Goal: Task Accomplishment & Management: Manage account settings

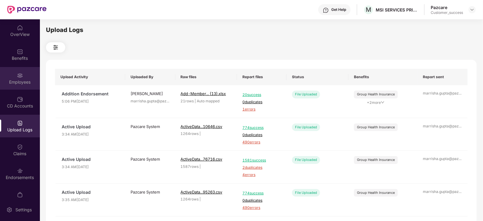
click at [20, 72] on div at bounding box center [20, 75] width 6 height 6
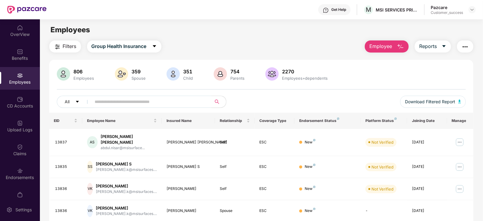
click at [387, 50] on button "Employee" at bounding box center [387, 46] width 44 height 12
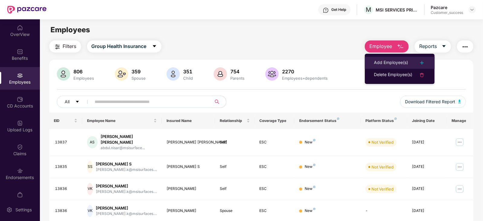
click at [387, 59] on div "Add Employee(s)" at bounding box center [391, 62] width 34 height 7
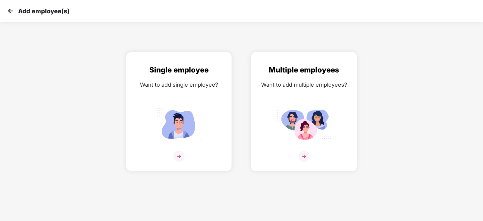
click at [282, 87] on div "Want to add multiple employees?" at bounding box center [303, 84] width 93 height 9
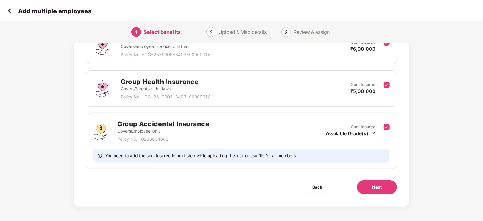
scroll to position [100, 0]
click at [9, 8] on img at bounding box center [10, 10] width 9 height 9
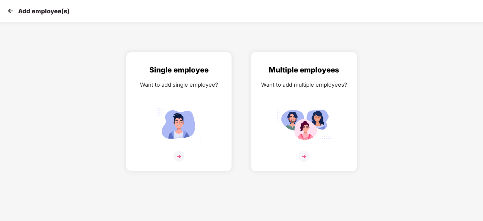
click at [293, 117] on img at bounding box center [304, 124] width 54 height 38
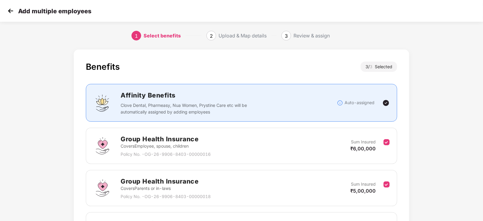
click at [12, 11] on img at bounding box center [10, 10] width 9 height 9
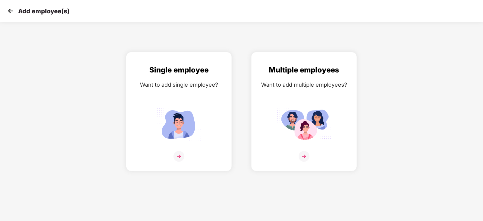
click at [11, 10] on img at bounding box center [10, 10] width 9 height 9
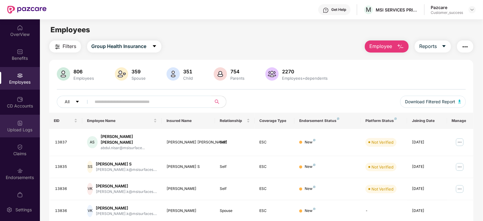
click at [20, 118] on div "Upload Logs" at bounding box center [20, 126] width 40 height 23
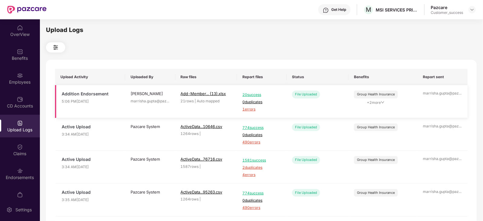
click at [255, 109] on span "1 errors" at bounding box center [261, 110] width 39 height 6
click at [18, 84] on div "Employees" at bounding box center [20, 82] width 40 height 6
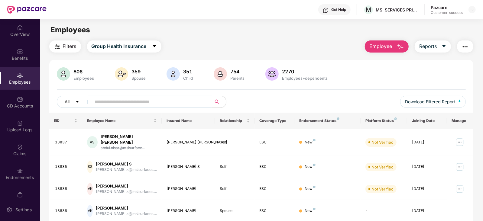
click at [124, 104] on input "text" at bounding box center [149, 101] width 108 height 9
paste input "****"
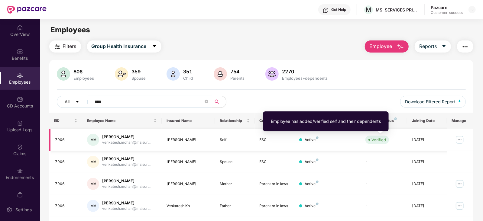
scroll to position [19, 0]
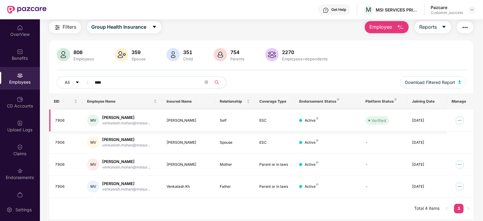
type input "****"
click at [458, 119] on img at bounding box center [460, 121] width 10 height 10
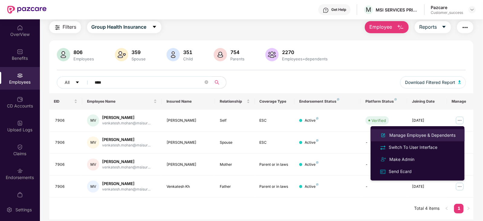
click at [430, 132] on div "Manage Employee & Dependents" at bounding box center [422, 135] width 69 height 7
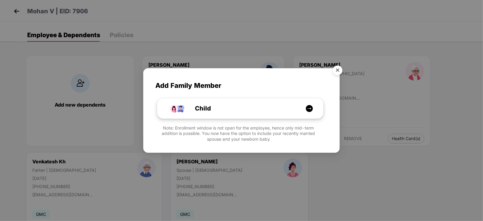
click at [245, 104] on div "Child" at bounding box center [243, 108] width 124 height 9
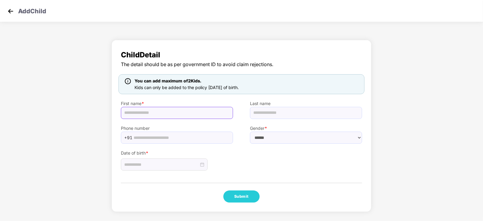
click at [173, 113] on input "text" at bounding box center [177, 113] width 112 height 12
paste input "**********"
type input "**********"
click at [285, 137] on select "****** **** ******" at bounding box center [306, 138] width 112 height 12
select select "******"
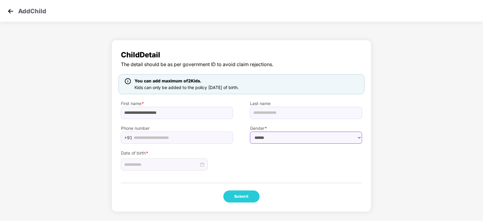
click at [250, 132] on select "****** **** ******" at bounding box center [306, 138] width 112 height 12
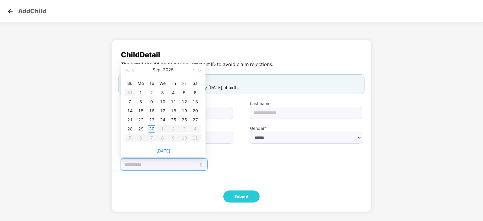
click at [184, 162] on input at bounding box center [161, 164] width 75 height 7
type input "**********"
click at [150, 119] on div "23" at bounding box center [151, 119] width 7 height 7
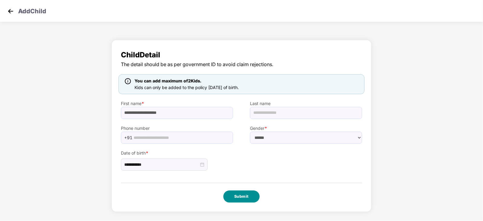
click at [239, 195] on button "Submit" at bounding box center [241, 197] width 36 height 12
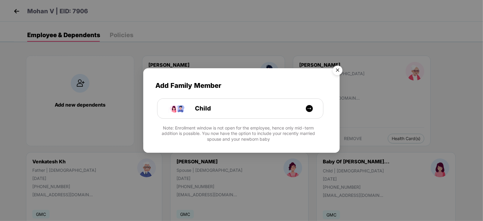
click at [337, 68] on img "Close" at bounding box center [337, 71] width 17 height 17
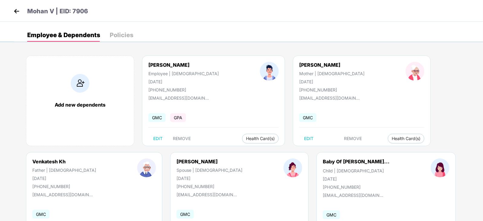
click at [14, 14] on img at bounding box center [16, 11] width 9 height 9
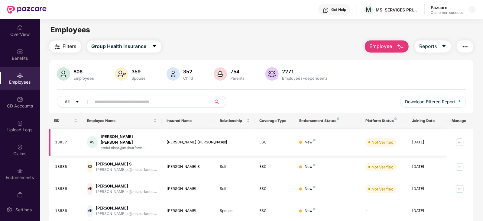
click at [462, 138] on img at bounding box center [460, 142] width 10 height 10
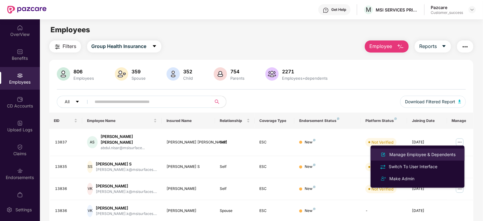
click at [429, 150] on li "Manage Employee & Dependents" at bounding box center [417, 155] width 94 height 12
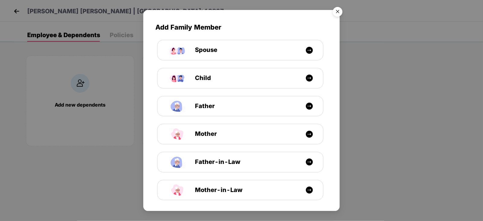
click at [339, 12] on img "Close" at bounding box center [337, 12] width 17 height 17
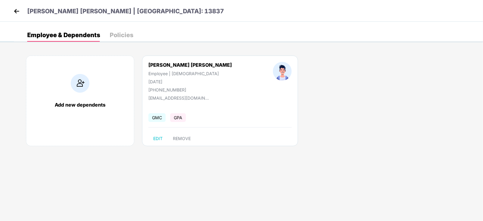
click at [17, 11] on img at bounding box center [16, 11] width 9 height 9
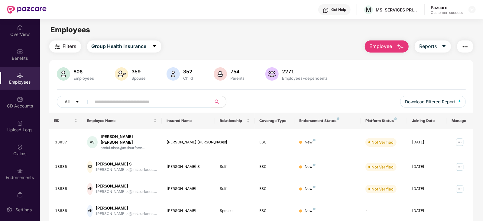
click at [384, 50] on button "Employee" at bounding box center [387, 46] width 44 height 12
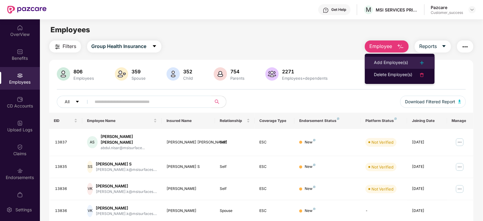
click at [389, 64] on div "Add Employee(s)" at bounding box center [391, 62] width 34 height 7
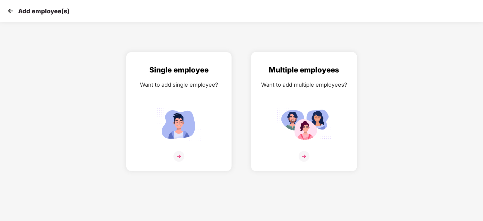
click at [316, 96] on div "Multiple employees Want to add multiple employees?" at bounding box center [303, 116] width 93 height 105
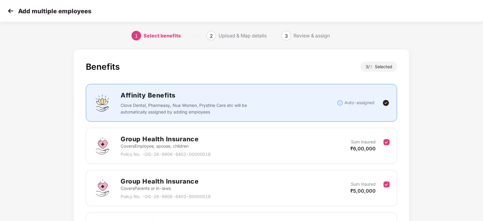
scroll to position [100, 0]
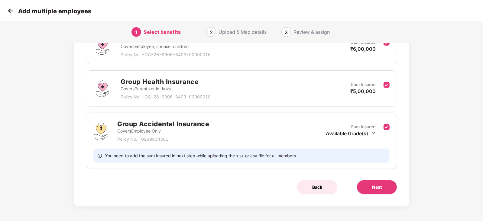
click at [322, 188] on span "Back" at bounding box center [317, 187] width 10 height 7
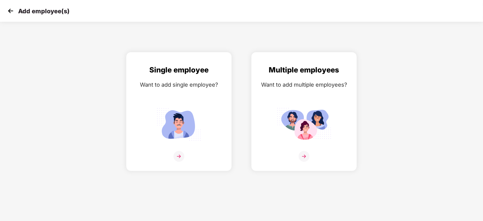
click at [13, 8] on img at bounding box center [10, 10] width 9 height 9
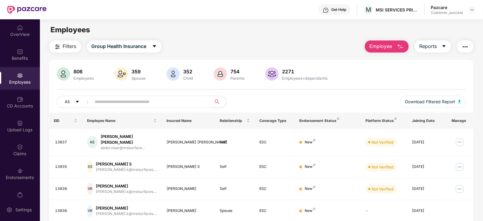
click at [387, 50] on button "Employee" at bounding box center [387, 46] width 44 height 12
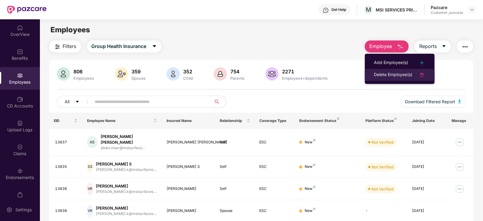
click at [383, 72] on div "Delete Employee(s)" at bounding box center [393, 74] width 38 height 7
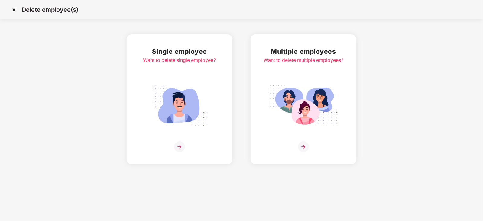
click at [300, 88] on img at bounding box center [303, 105] width 68 height 47
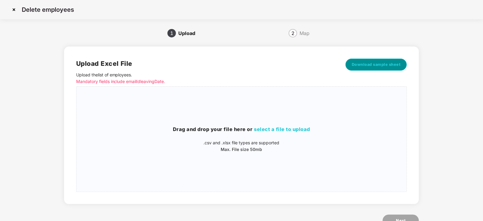
click at [361, 66] on span "Download sample sheet" at bounding box center [376, 65] width 49 height 6
click at [280, 133] on h3 "Drag and drop your file here or select a file to upload" at bounding box center [241, 130] width 330 height 8
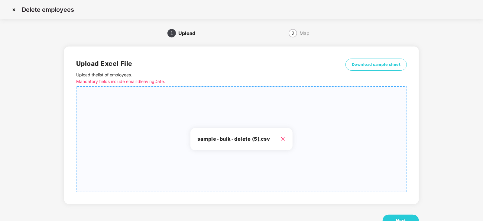
scroll to position [21, 0]
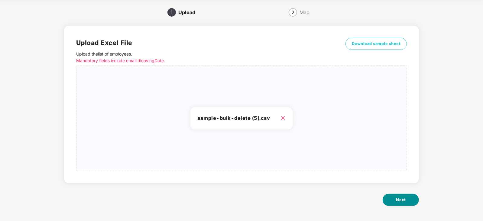
click at [393, 196] on button "Next" at bounding box center [400, 200] width 36 height 12
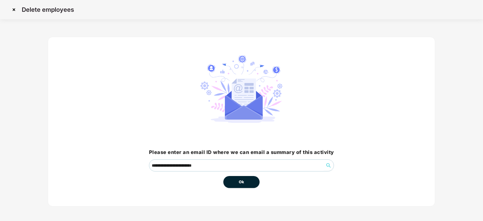
click at [251, 181] on button "Ok" at bounding box center [241, 182] width 36 height 12
click at [246, 182] on button "Ok" at bounding box center [241, 182] width 36 height 12
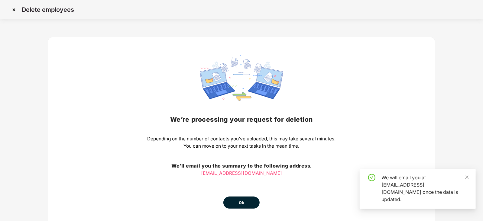
click at [239, 202] on span "Ok" at bounding box center [241, 203] width 5 height 6
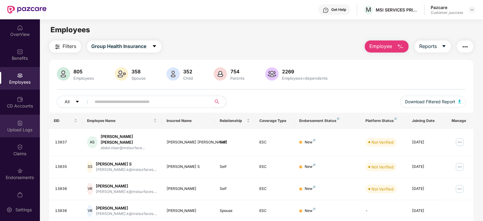
click at [20, 124] on img at bounding box center [20, 123] width 6 height 6
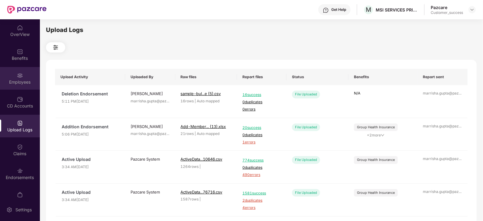
click at [4, 87] on div "Employees" at bounding box center [20, 78] width 40 height 23
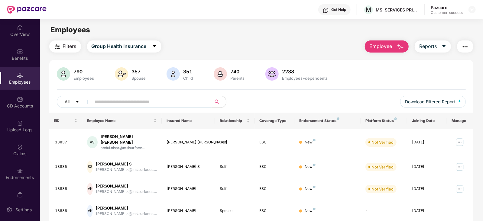
click at [112, 104] on input "text" at bounding box center [149, 101] width 108 height 9
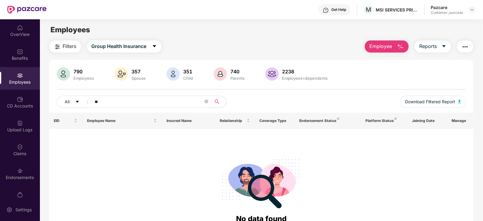
type input "*"
